Goal: Information Seeking & Learning: Find specific page/section

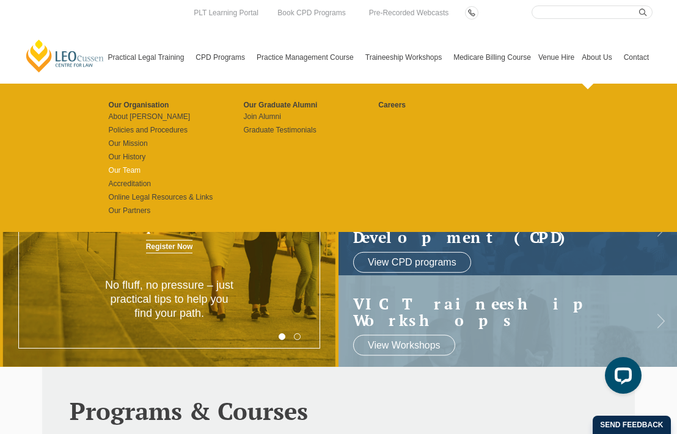
click at [109, 171] on link "Our Team" at bounding box center [172, 171] width 126 height 10
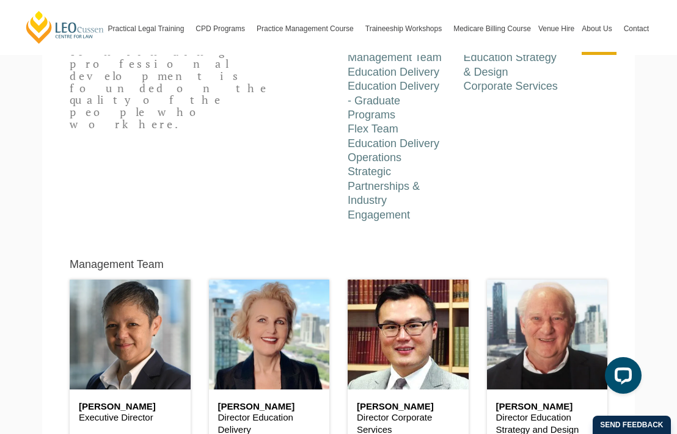
scroll to position [400, 0]
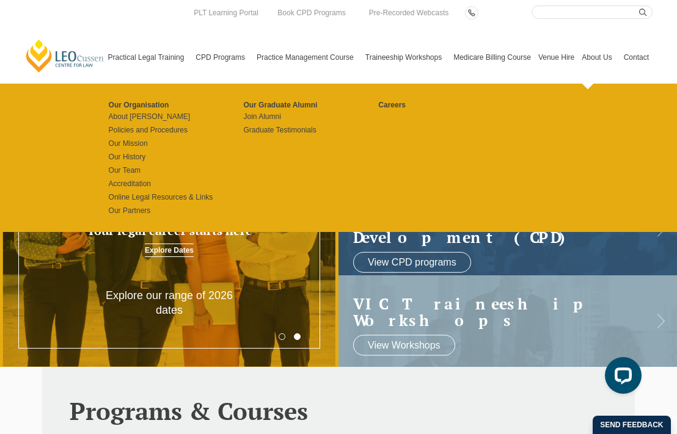
click at [591, 57] on link "About Us" at bounding box center [599, 57] width 42 height 53
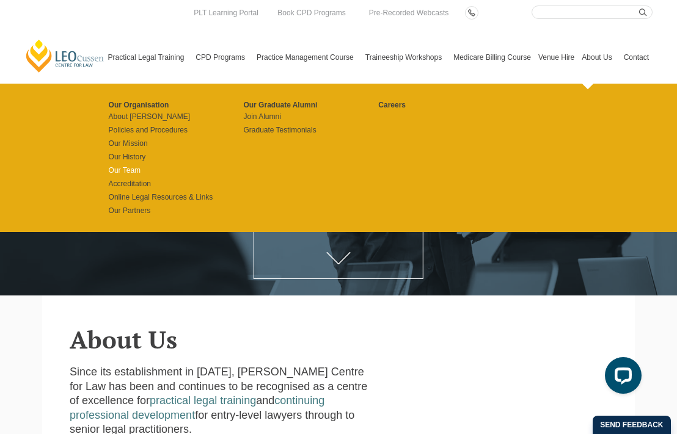
click at [112, 172] on link "Our Team" at bounding box center [172, 171] width 126 height 10
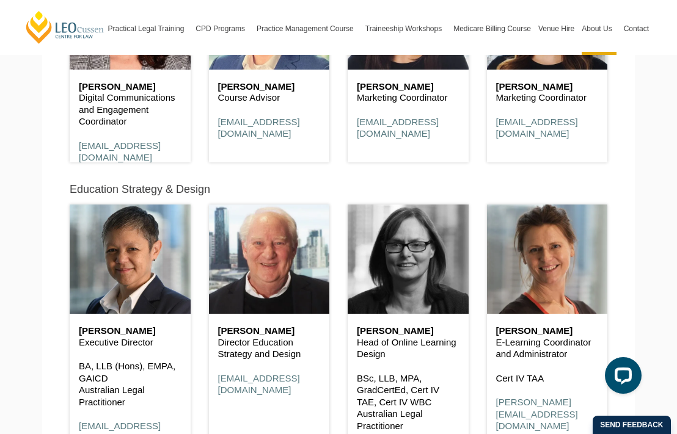
scroll to position [5107, 0]
